Goal: Task Accomplishment & Management: Manage account settings

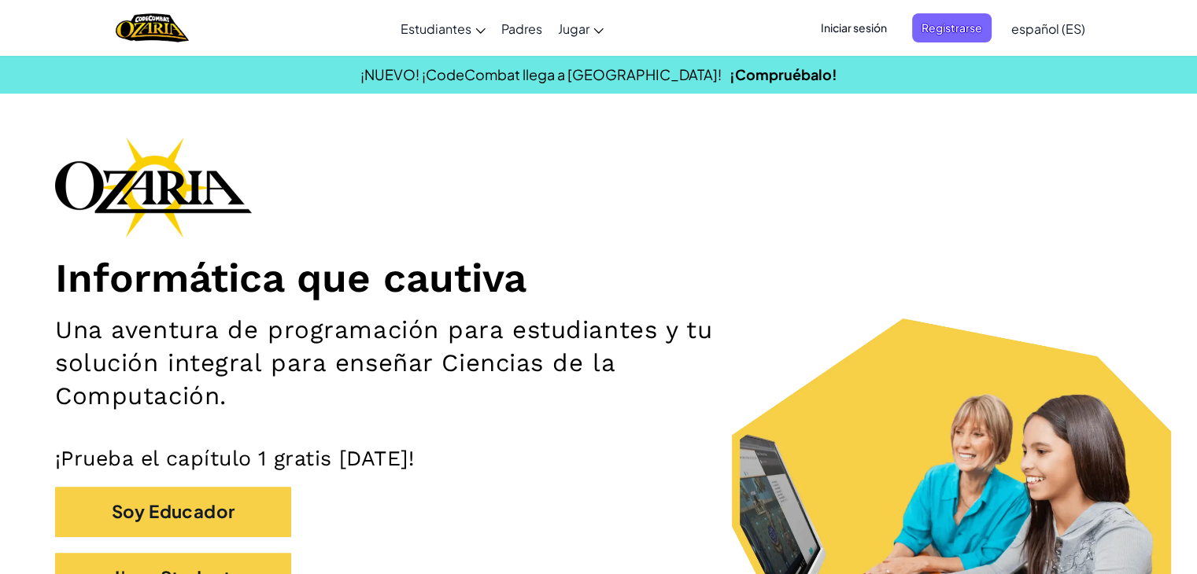
click at [871, 32] on span "Iniciar sesión" at bounding box center [853, 27] width 85 height 29
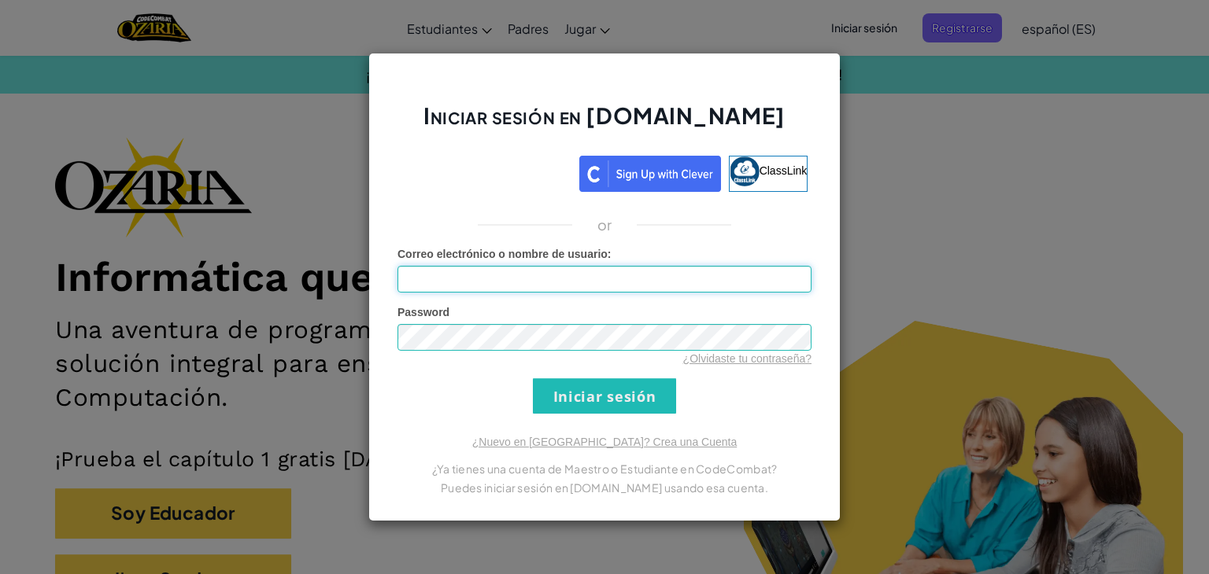
click at [477, 275] on input "Correo electrónico o nombre de usuario :" at bounding box center [604, 279] width 414 height 27
type input "[EMAIL_ADDRESS][DOMAIN_NAME]"
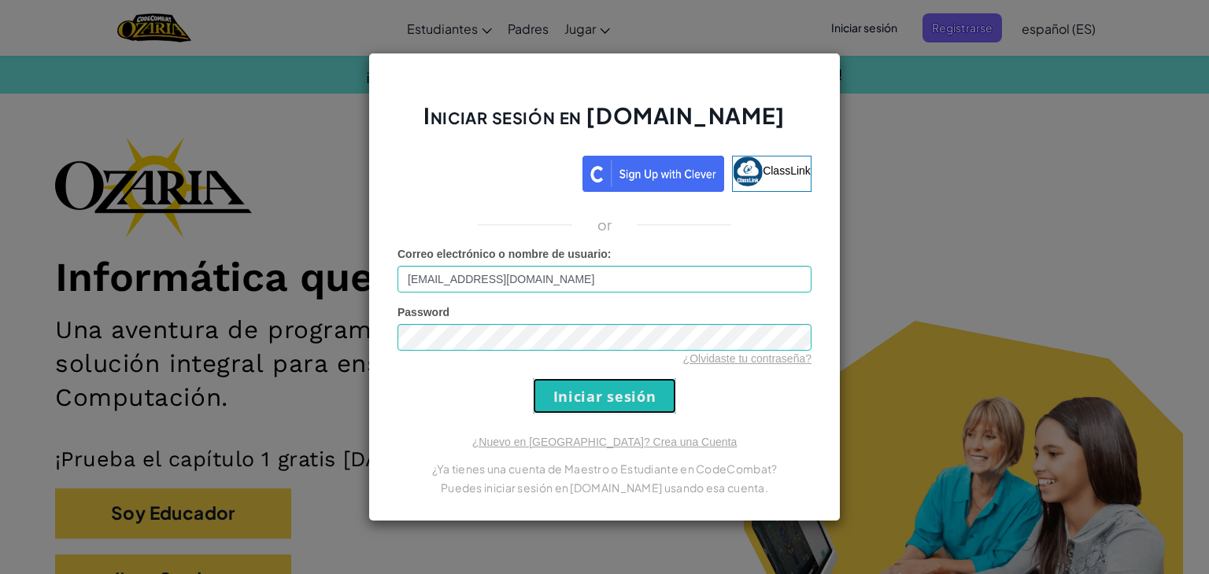
click at [563, 386] on input "Iniciar sesión" at bounding box center [604, 396] width 143 height 35
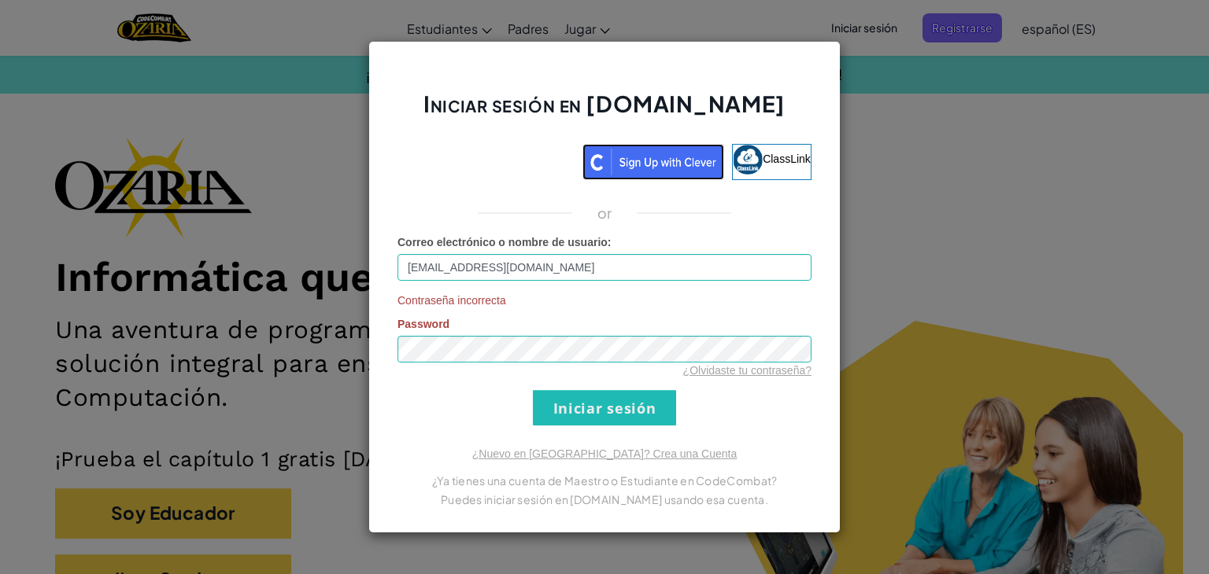
click at [618, 160] on img at bounding box center [653, 162] width 142 height 36
click at [765, 171] on link "ClassLink" at bounding box center [771, 162] width 79 height 36
